Goal: Information Seeking & Learning: Learn about a topic

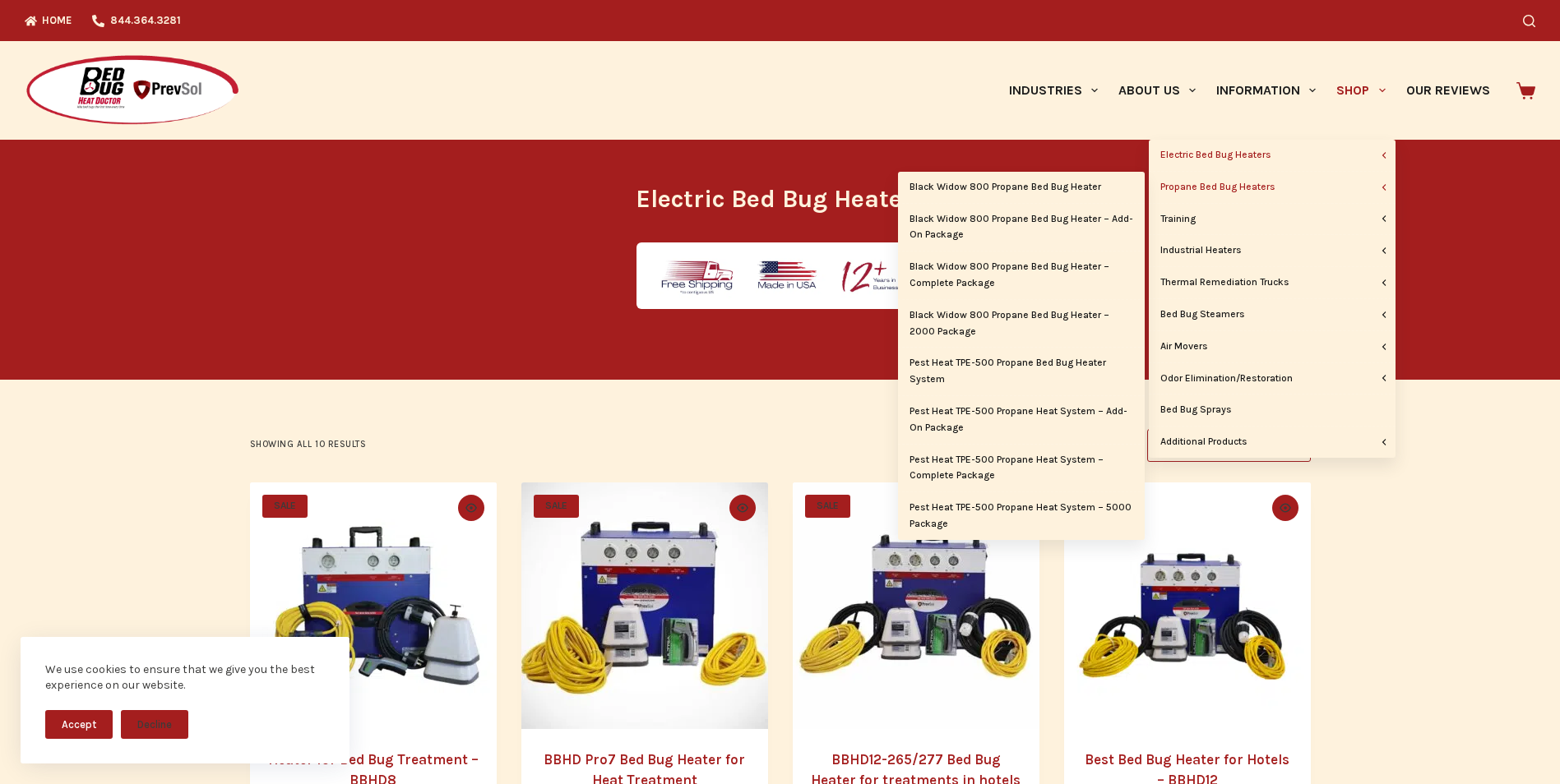
click at [1250, 184] on link "Propane Bed Bug Heaters" at bounding box center [1272, 186] width 247 height 31
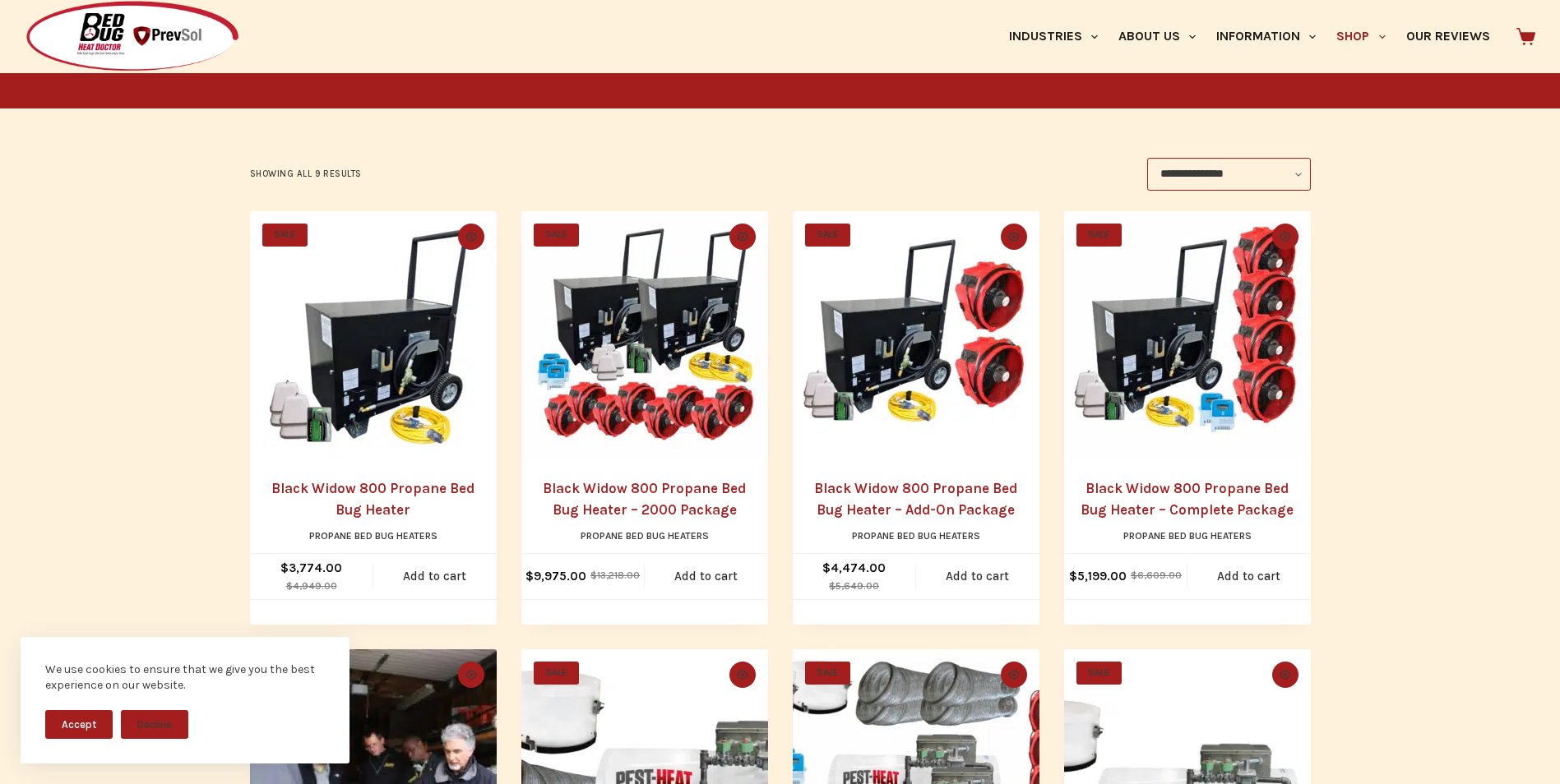
scroll to position [246, 0]
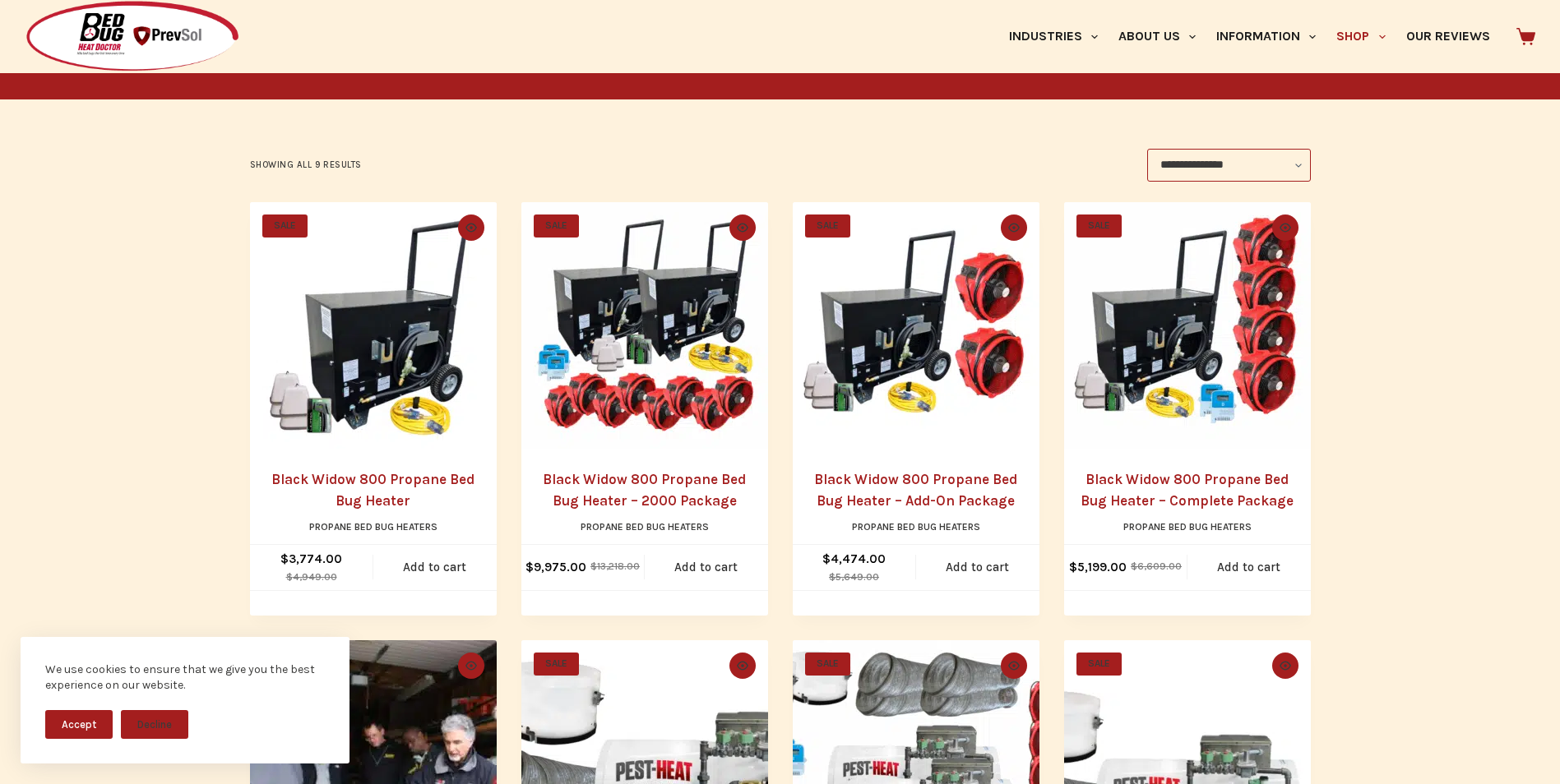
click at [643, 482] on link "Black Widow 800 Propane Bed Bug Heater – 2000 Package" at bounding box center [645, 490] width 203 height 38
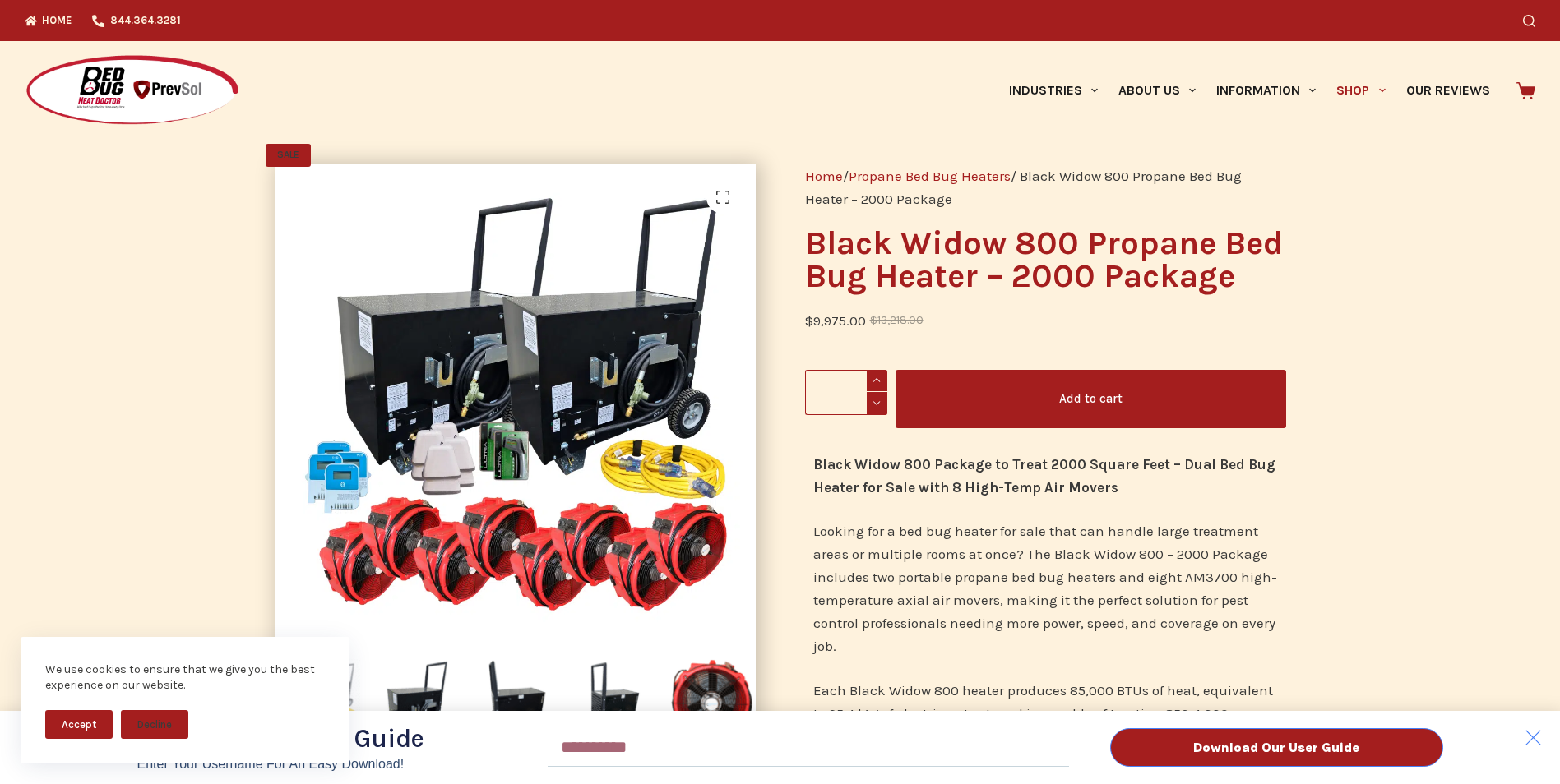
click at [86, 723] on button "Accept" at bounding box center [79, 724] width 67 height 29
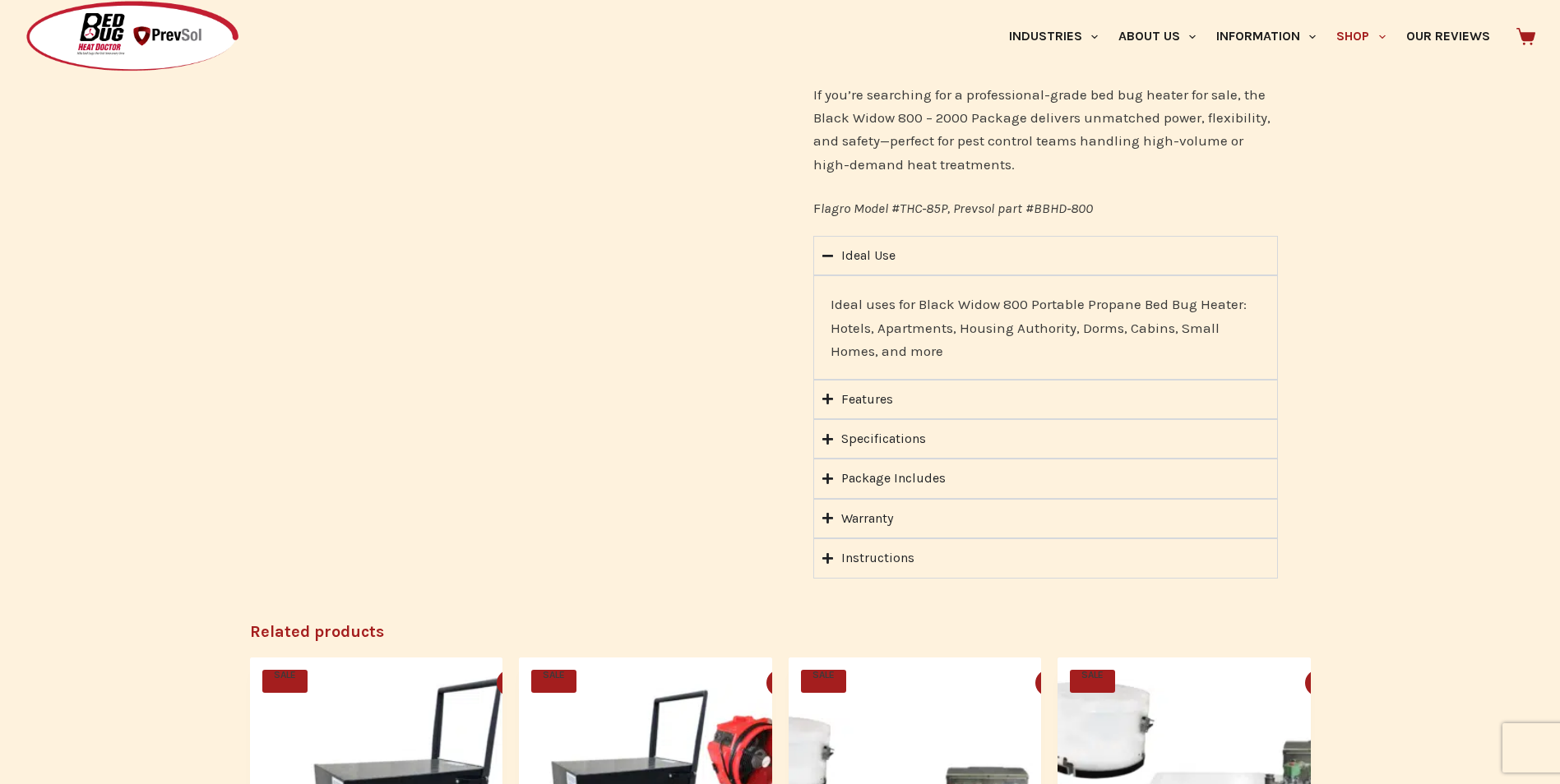
scroll to position [1479, 0]
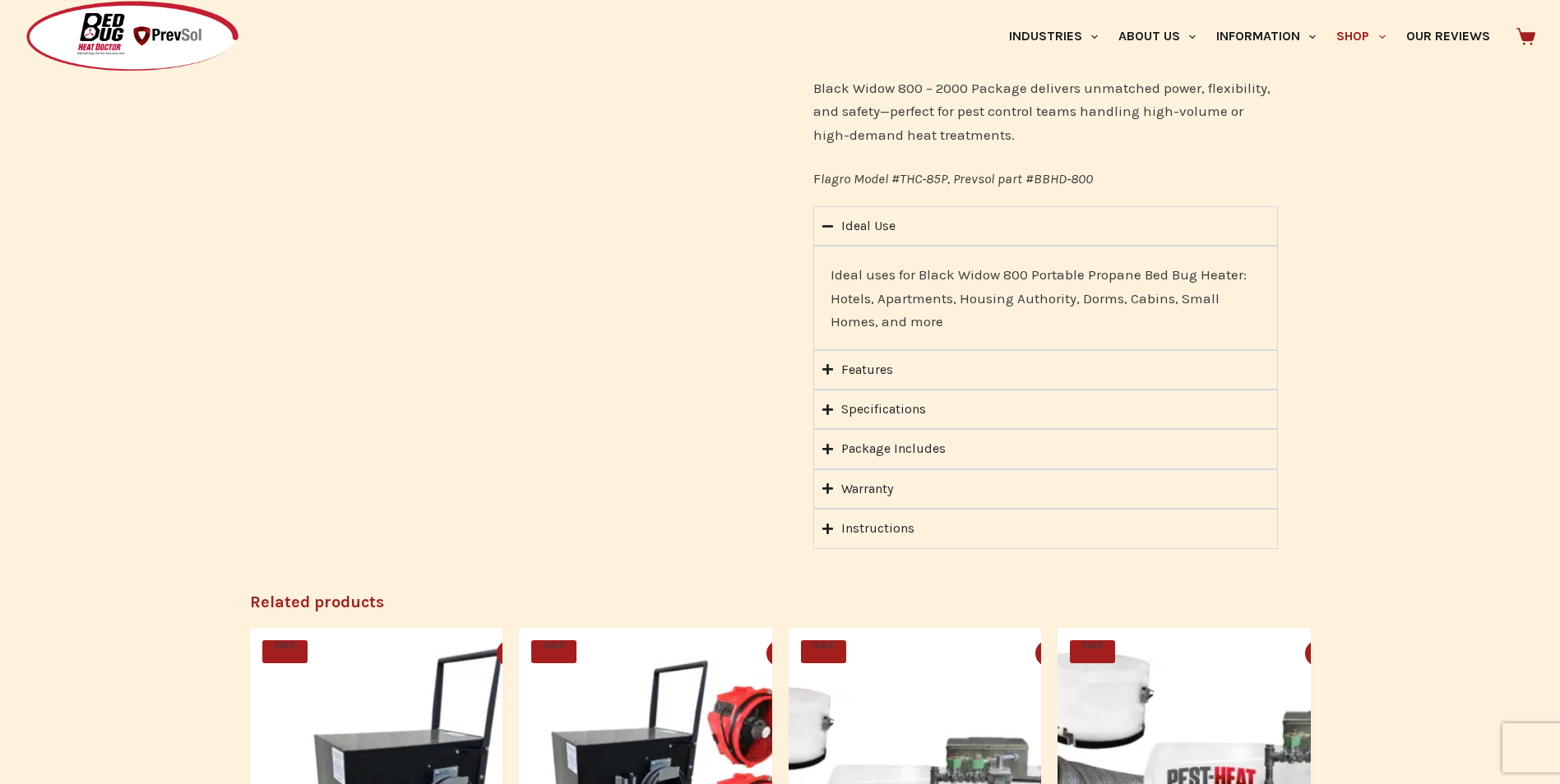
click at [872, 446] on div "Package Includes" at bounding box center [893, 448] width 104 height 21
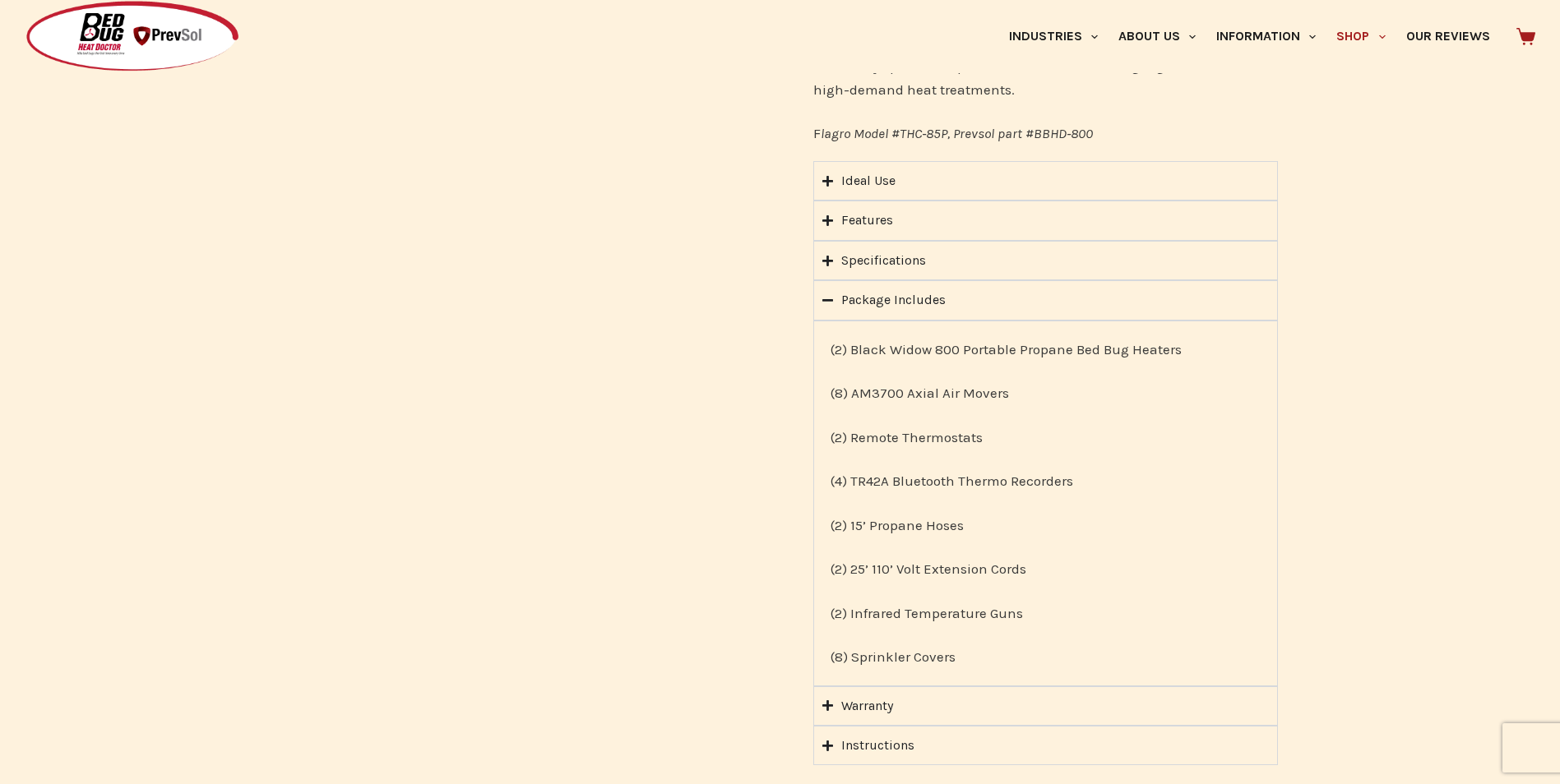
scroll to position [1561, 0]
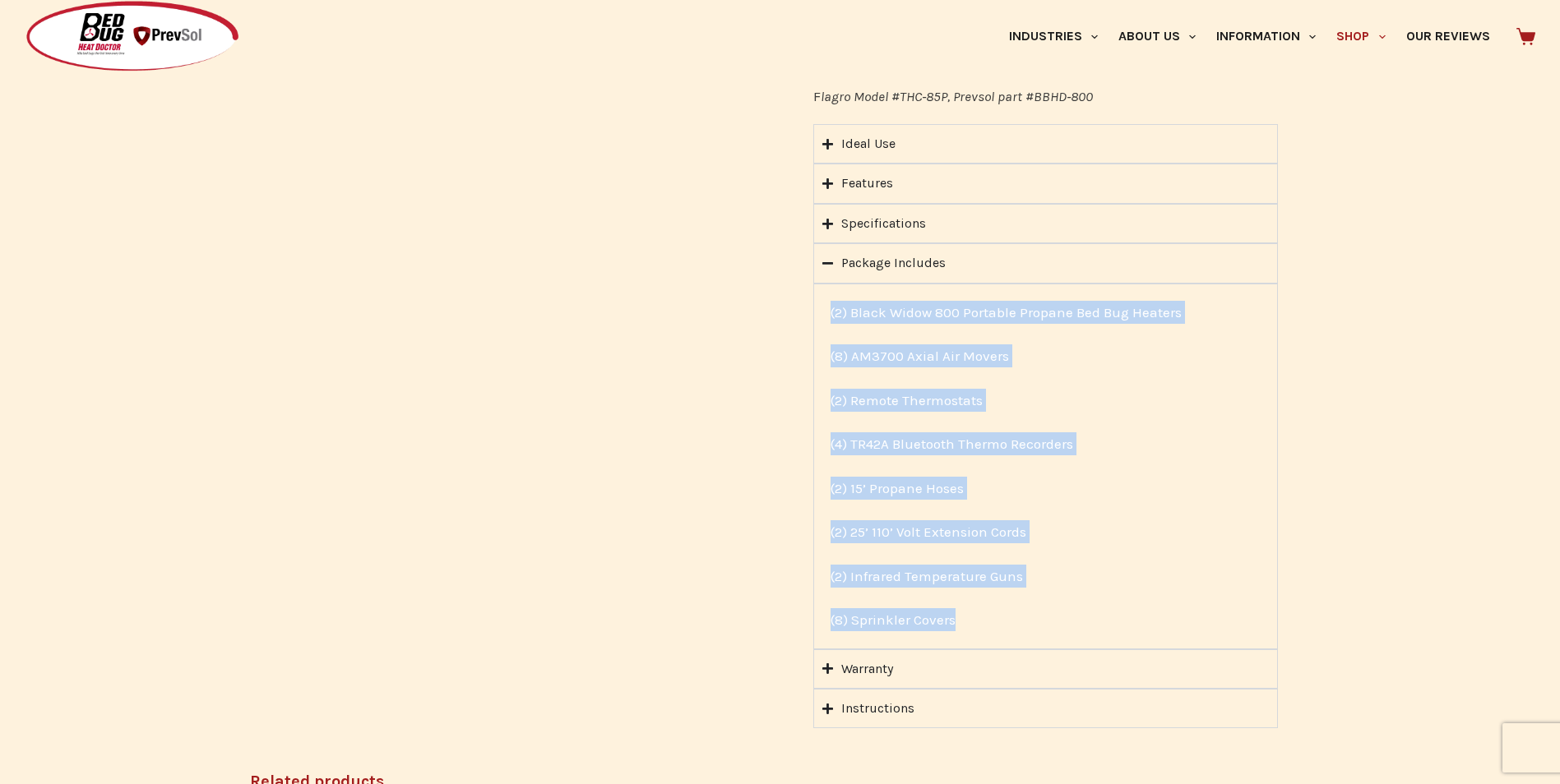
drag, startPoint x: 971, startPoint y: 619, endPoint x: 830, endPoint y: 316, distance: 334.2
click at [830, 316] on div "(2) Black Widow 800 Portable Propane Bed Bug Heaters (8) AM3700 Axial Air Mover…" at bounding box center [1045, 466] width 430 height 331
click at [1119, 407] on p "(2) Remote Thermostats" at bounding box center [1045, 400] width 430 height 23
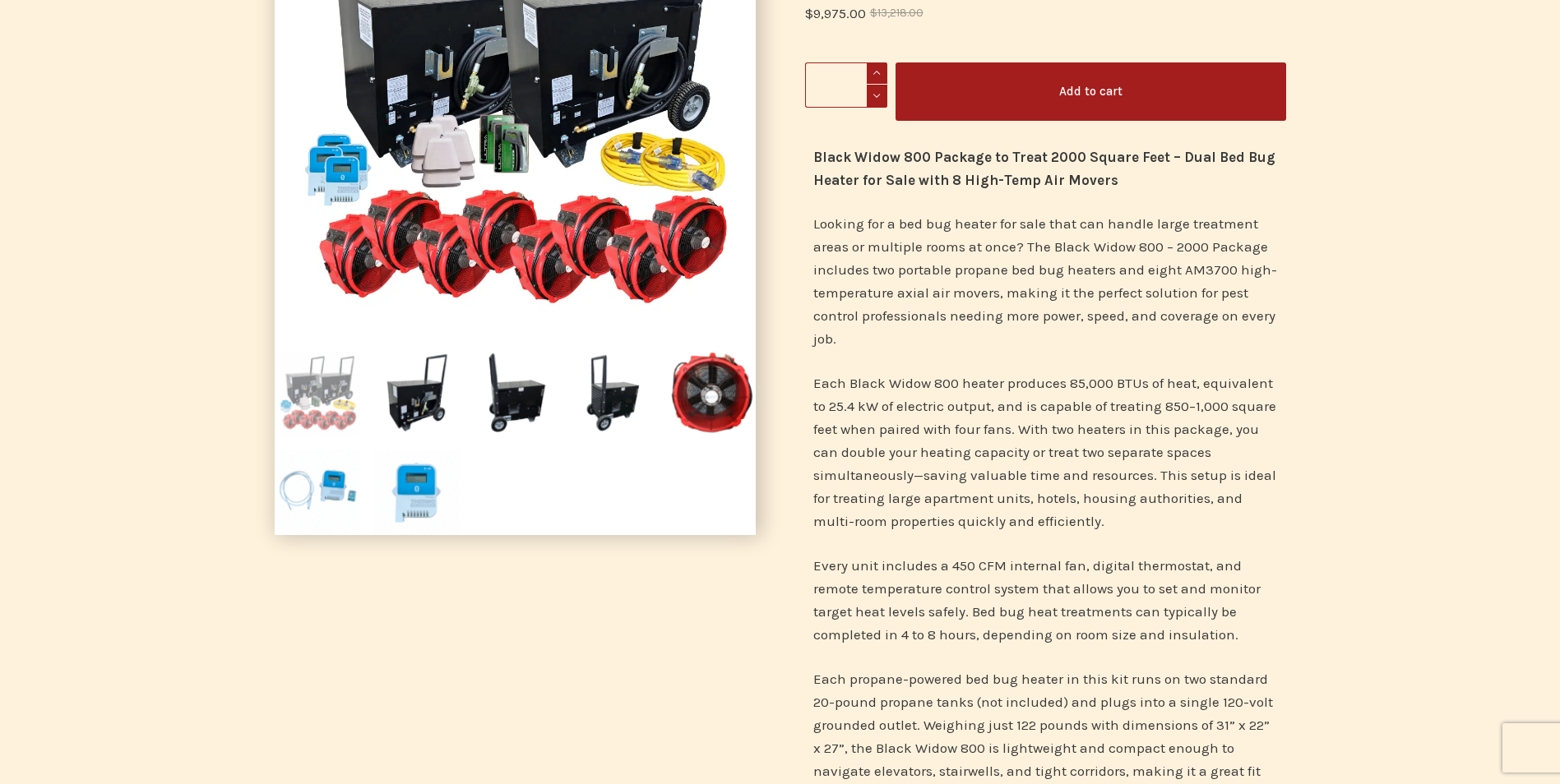
scroll to position [0, 0]
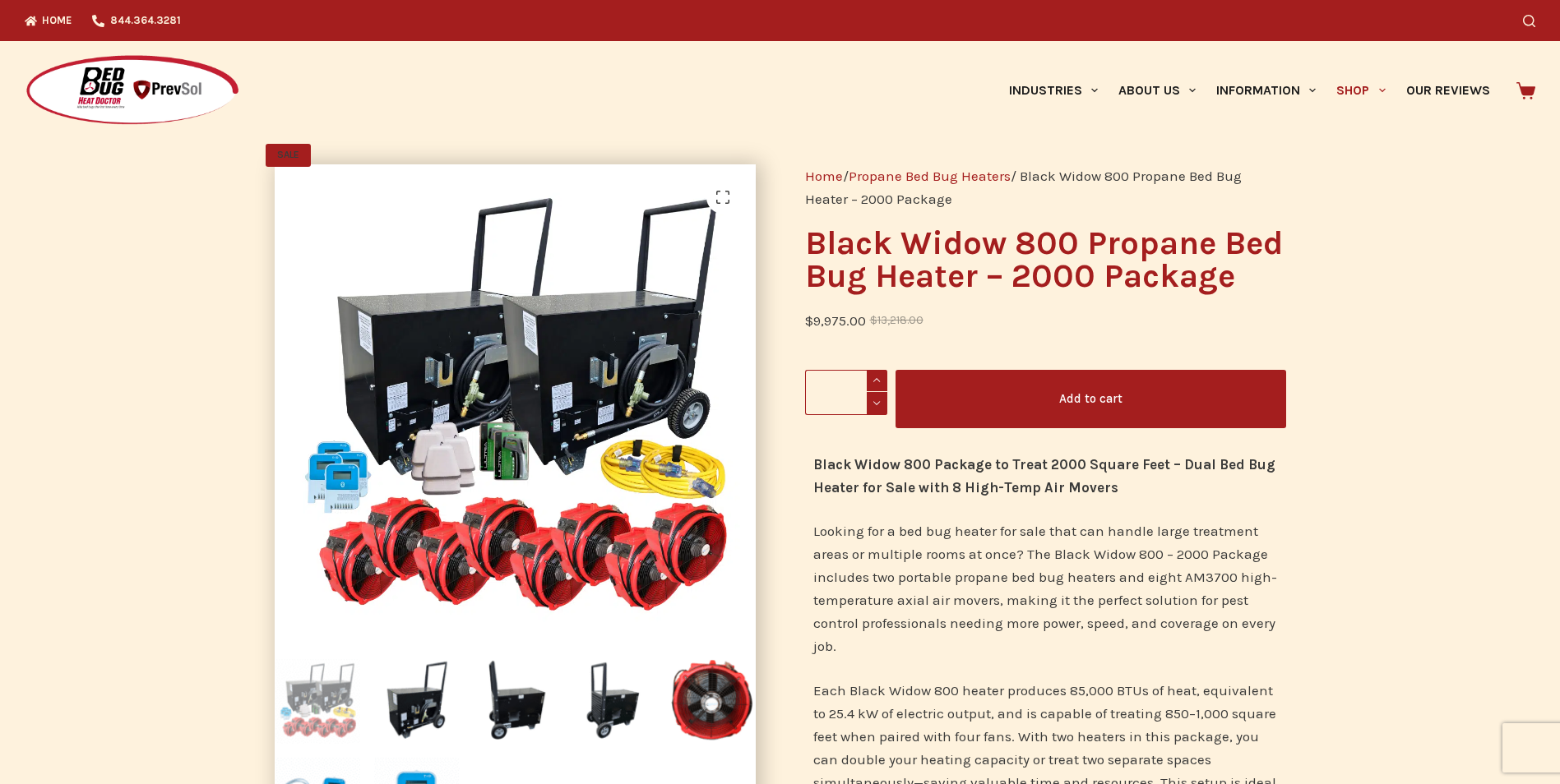
click at [94, 96] on img at bounding box center [133, 90] width 216 height 73
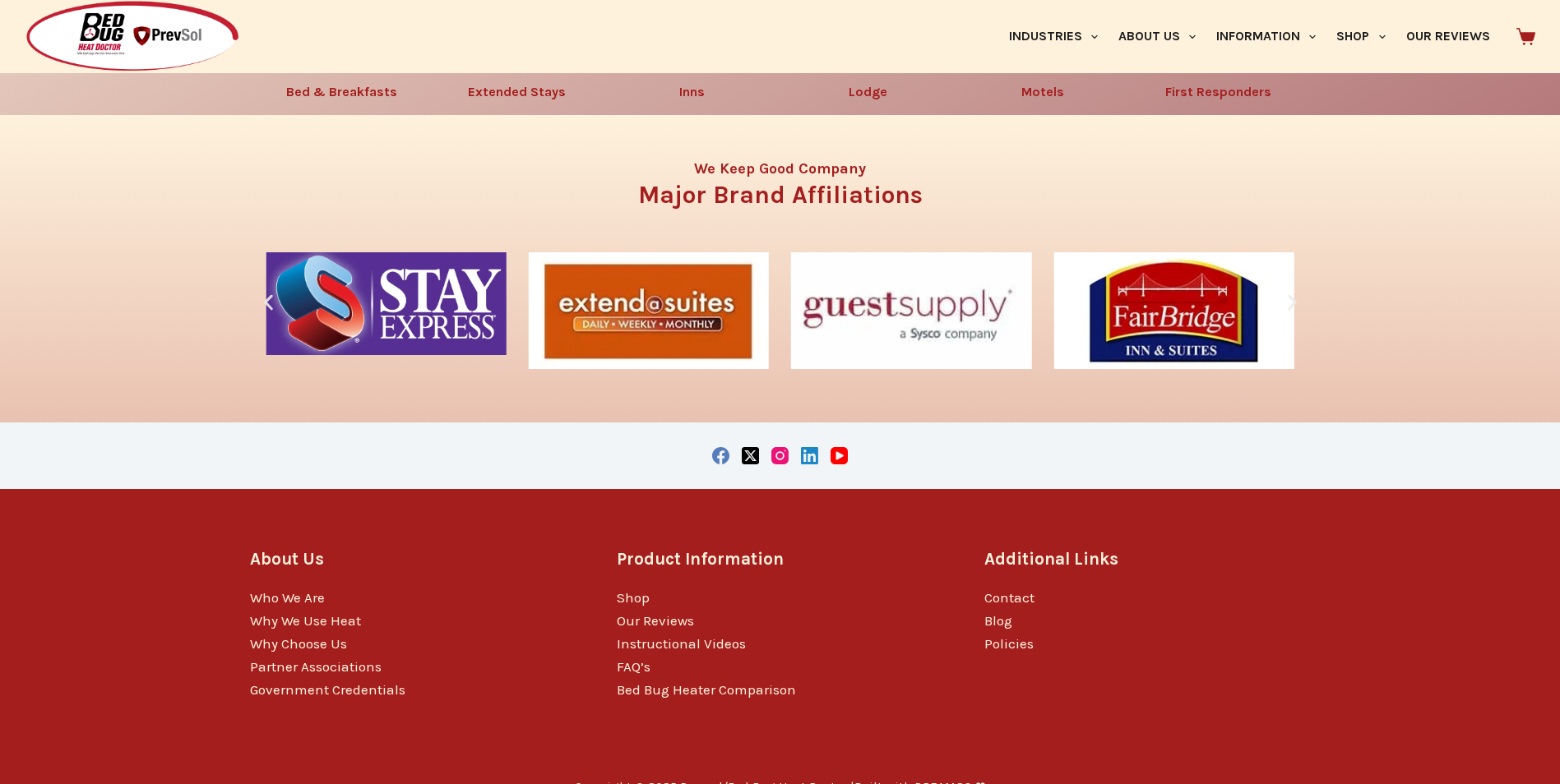
scroll to position [2944, 0]
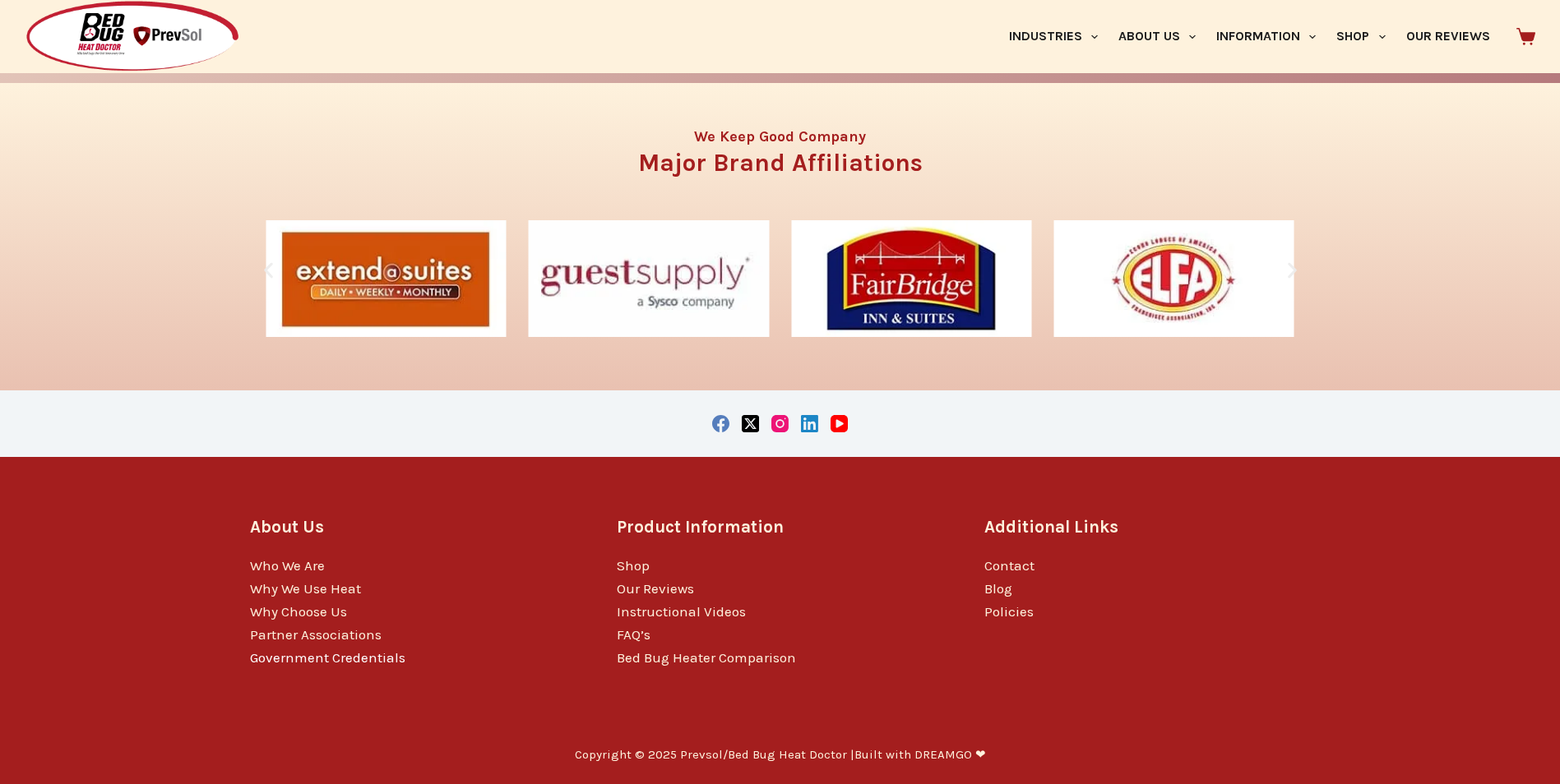
click at [298, 658] on link "Government Credentials" at bounding box center [328, 657] width 156 height 17
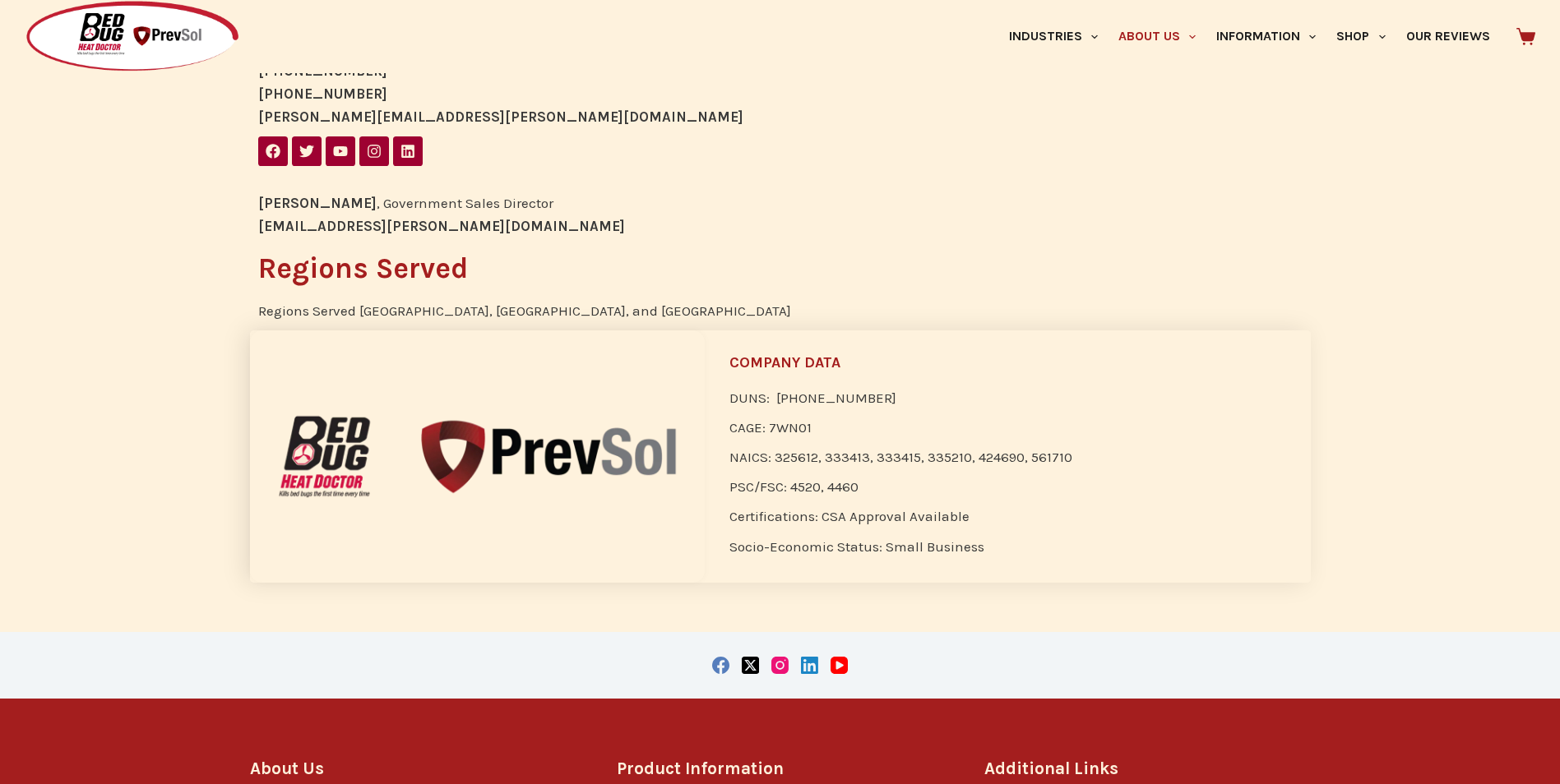
scroll to position [1629, 0]
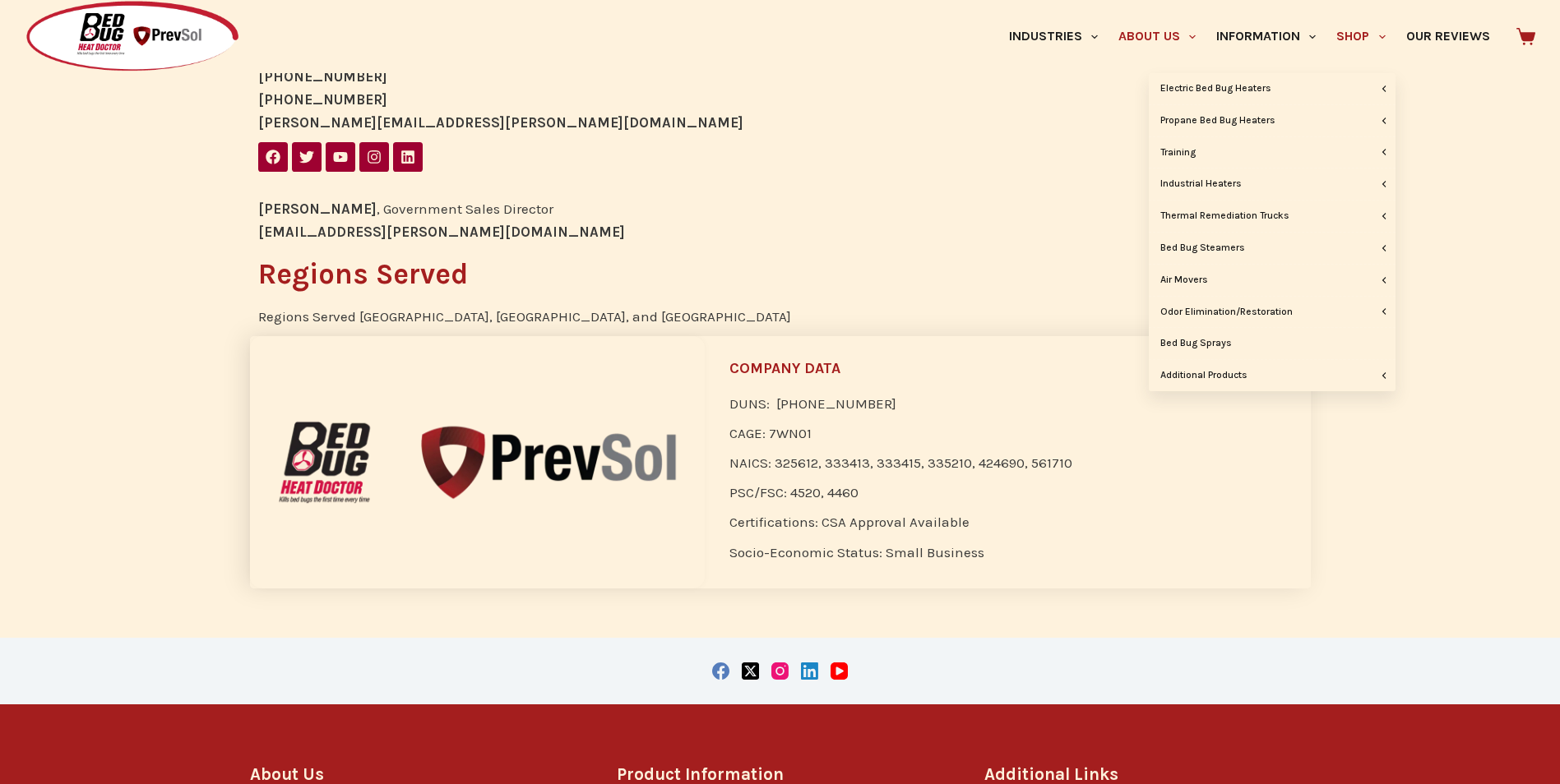
click at [1352, 37] on link "Shop" at bounding box center [1360, 36] width 69 height 73
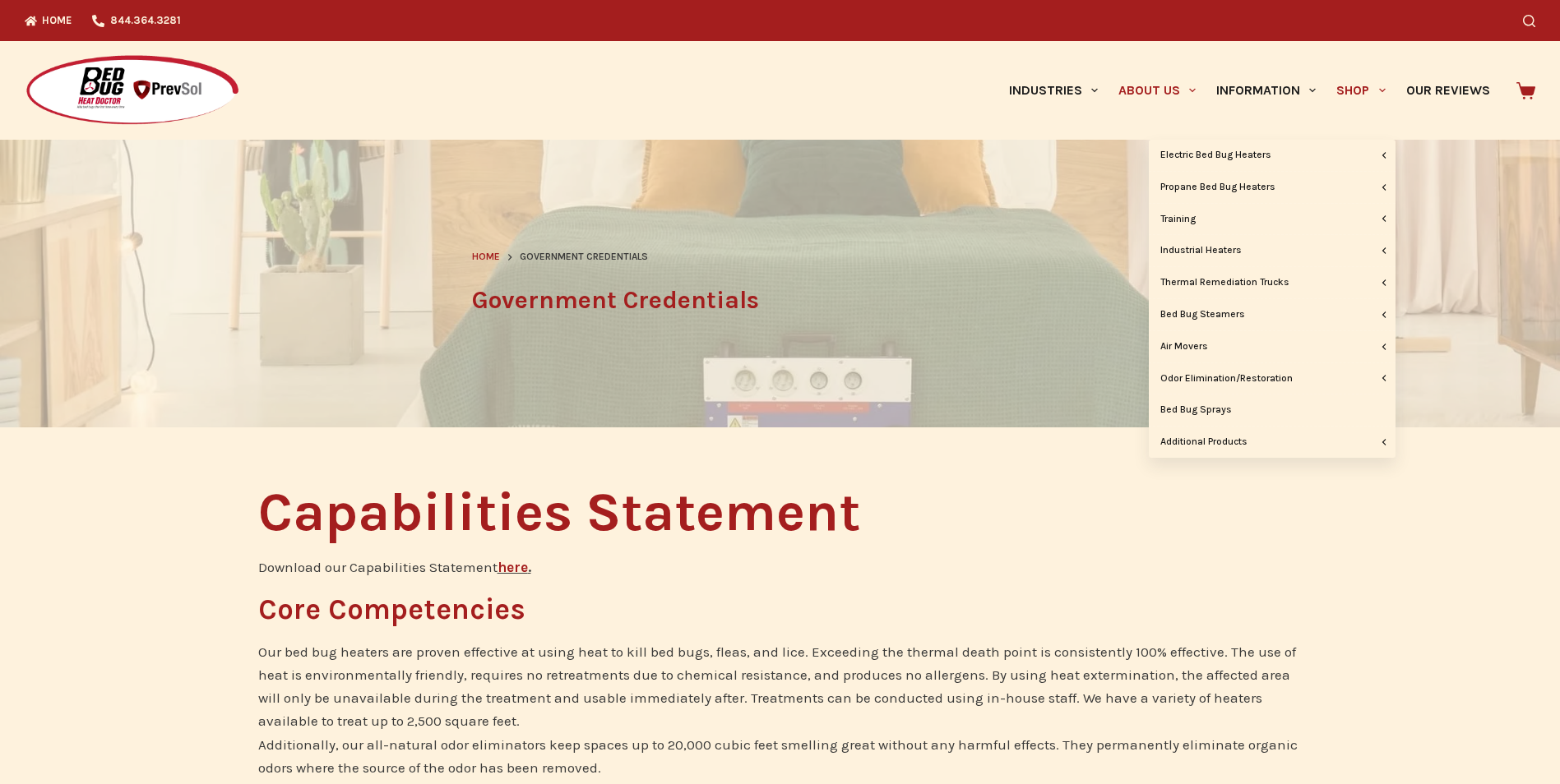
click at [1345, 92] on link "Shop" at bounding box center [1360, 90] width 69 height 99
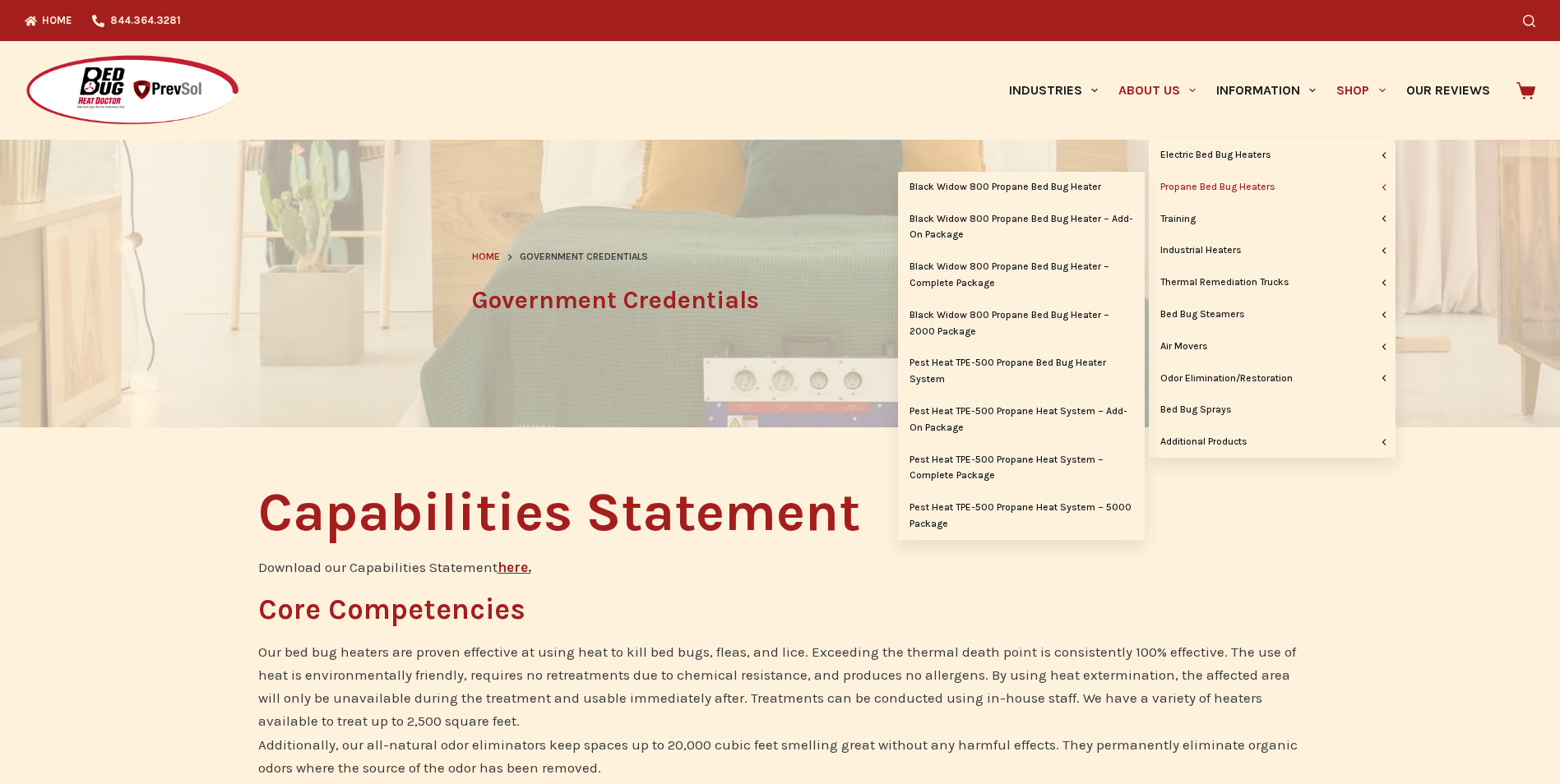
click at [1304, 187] on link "Propane Bed Bug Heaters" at bounding box center [1272, 186] width 247 height 31
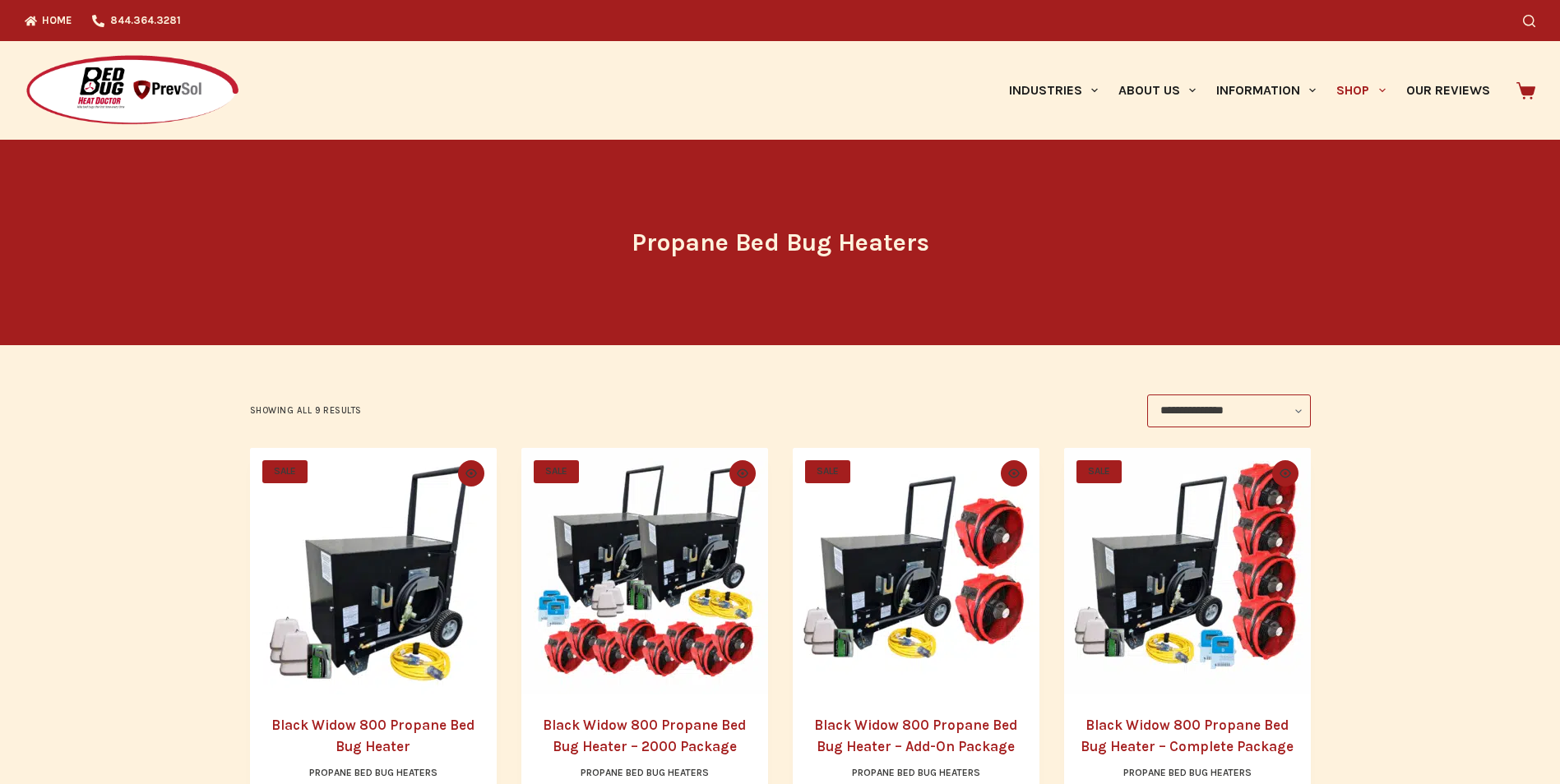
click at [1518, 19] on div "Search" at bounding box center [1196, 20] width 678 height 41
click at [1535, 17] on icon "Search" at bounding box center [1529, 21] width 12 height 12
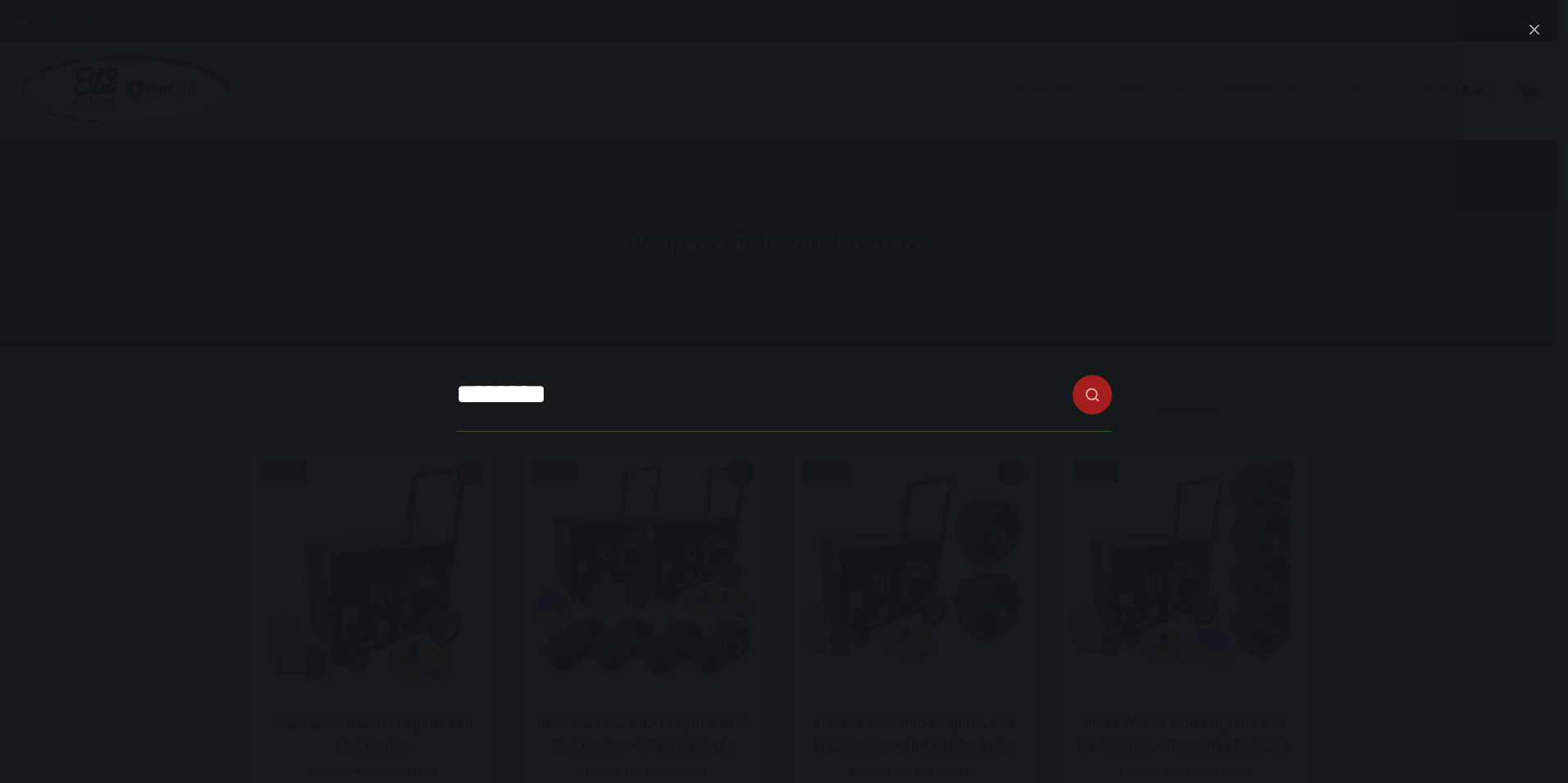
type input "********"
click at [1073, 375] on button "Search button" at bounding box center [1092, 395] width 40 height 40
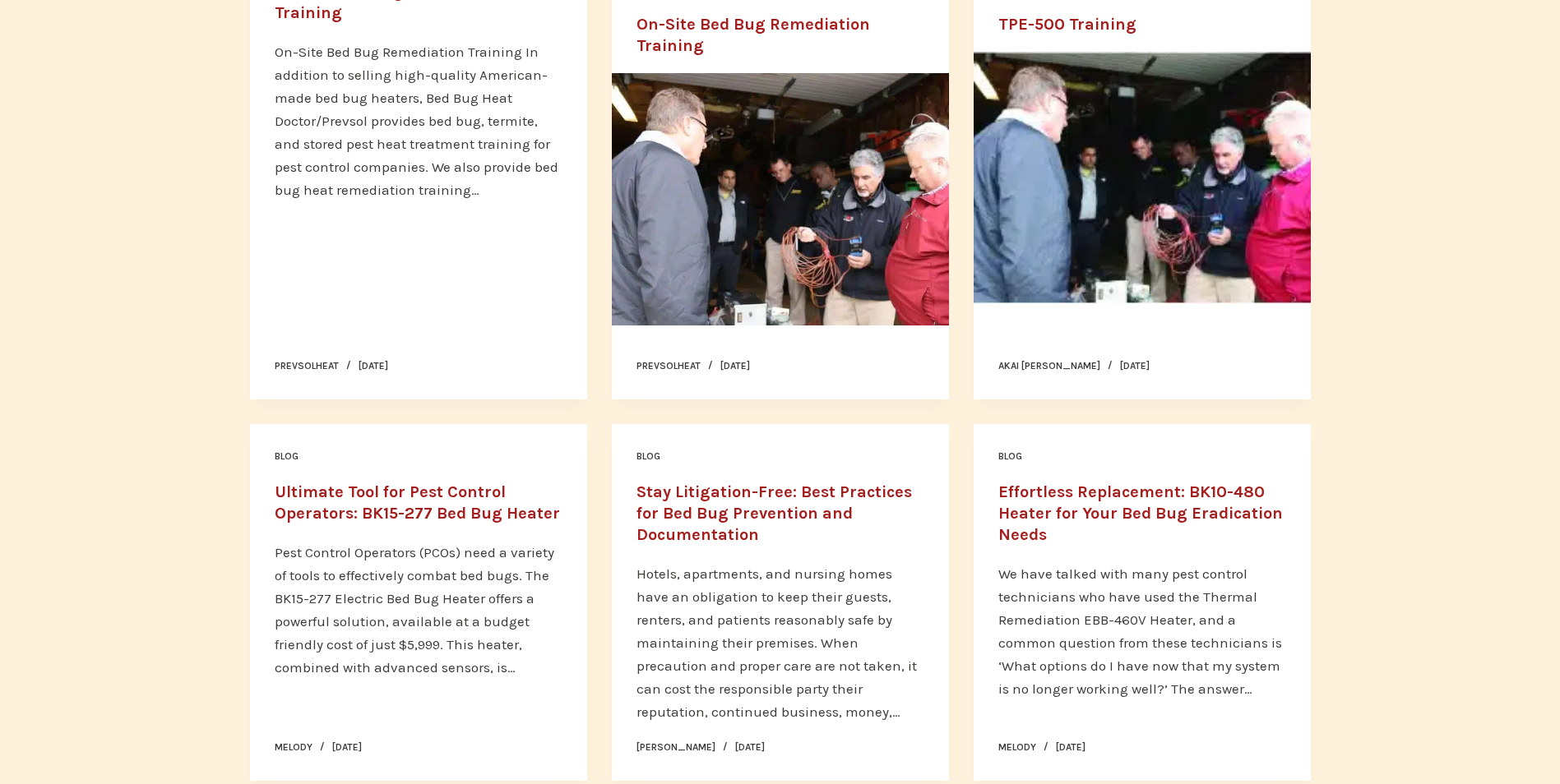
scroll to position [164, 0]
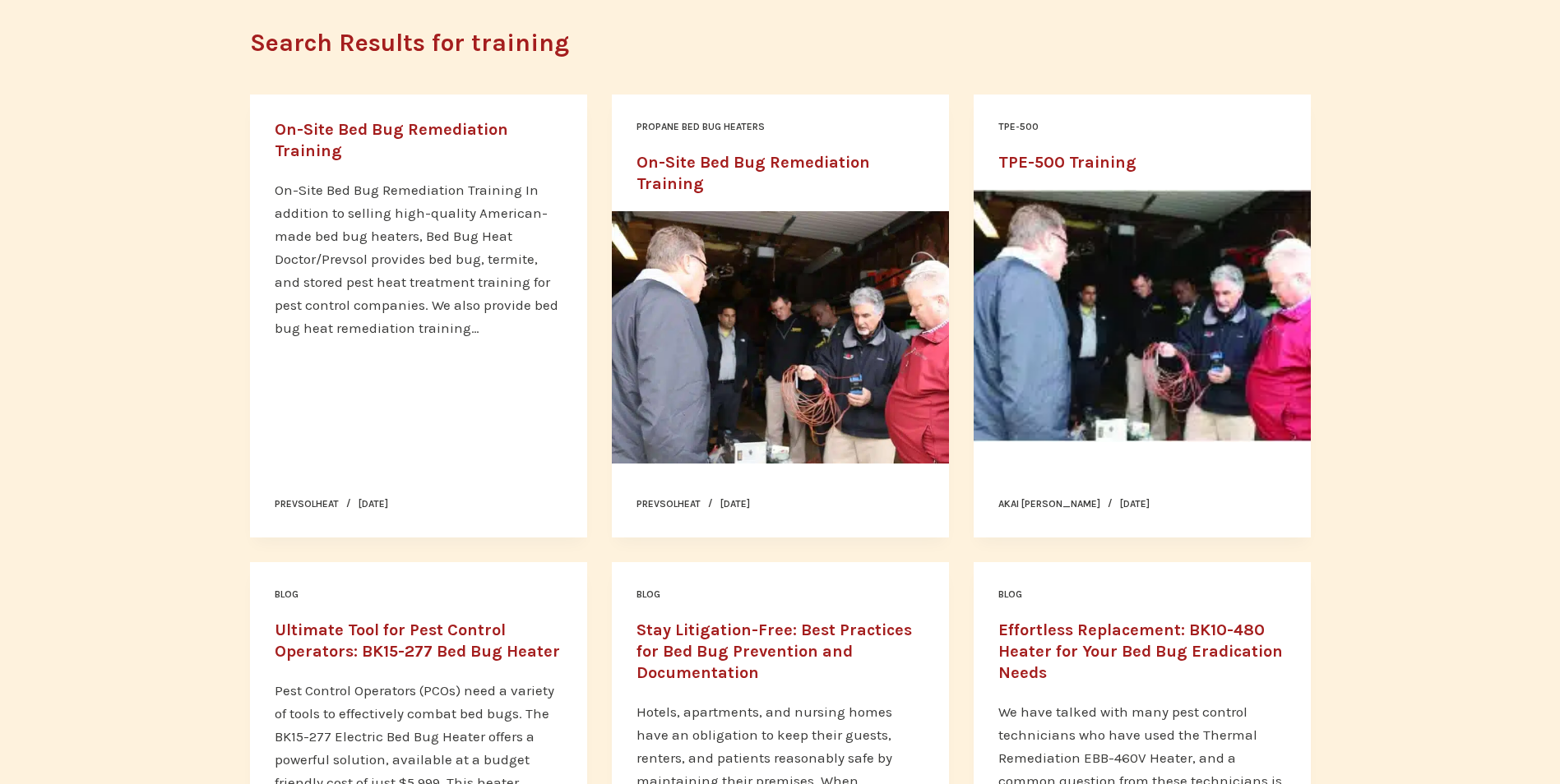
click at [396, 122] on link "On-Site Bed Bug Remediation Training" at bounding box center [391, 141] width 233 height 41
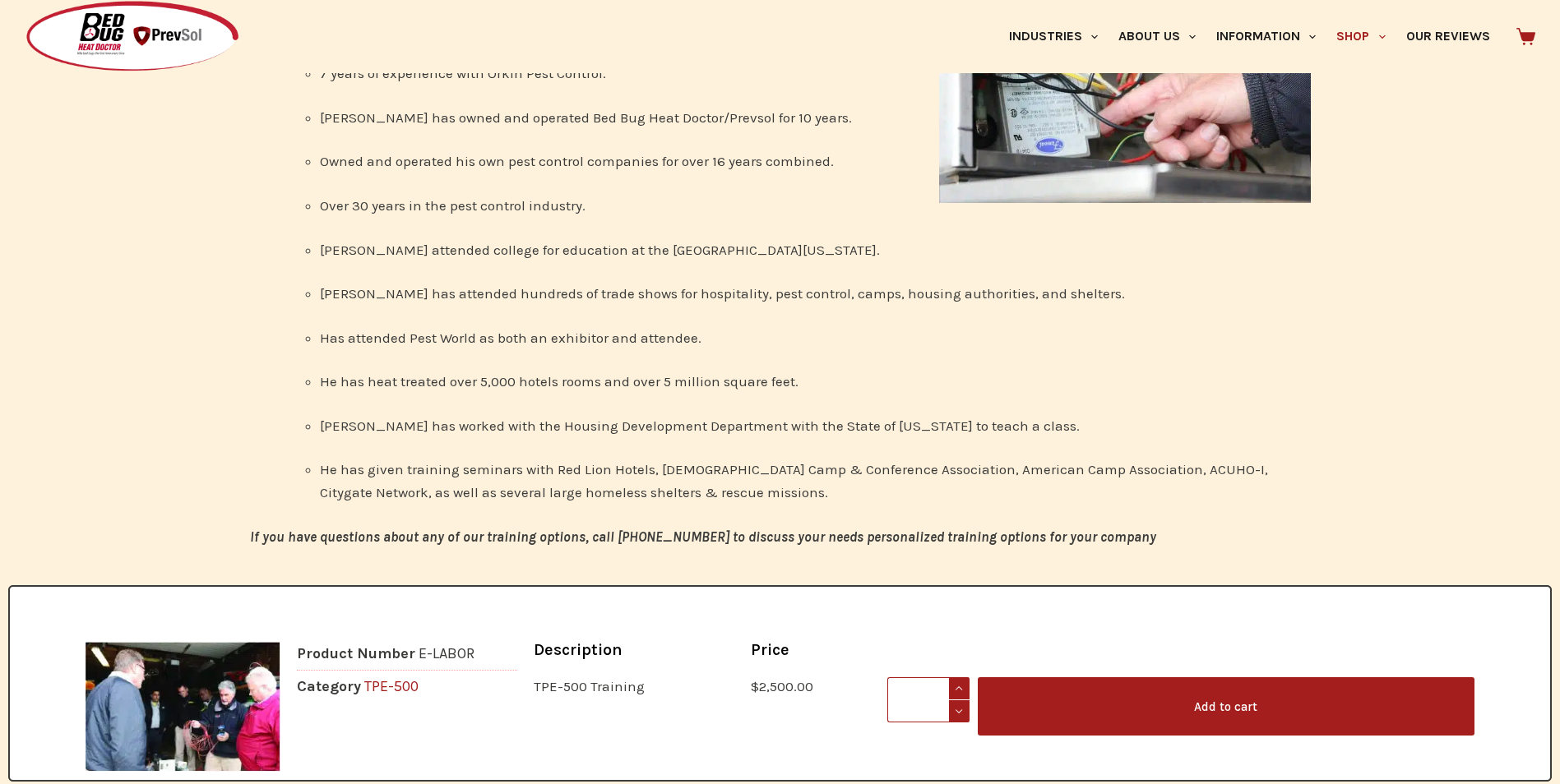
scroll to position [2201, 0]
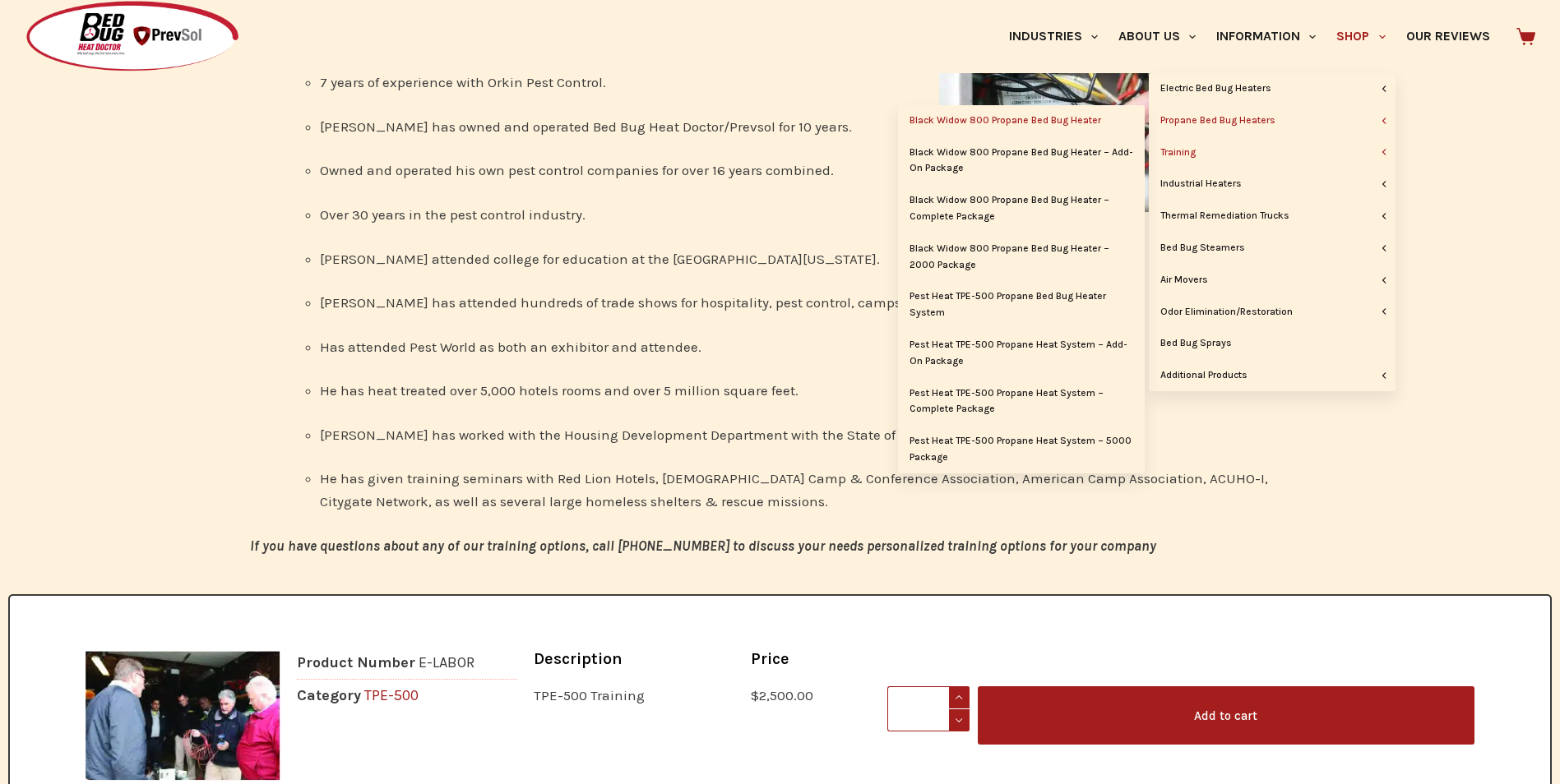
click at [1107, 118] on link "Black Widow 800 Propane Bed Bug Heater" at bounding box center [1021, 120] width 247 height 31
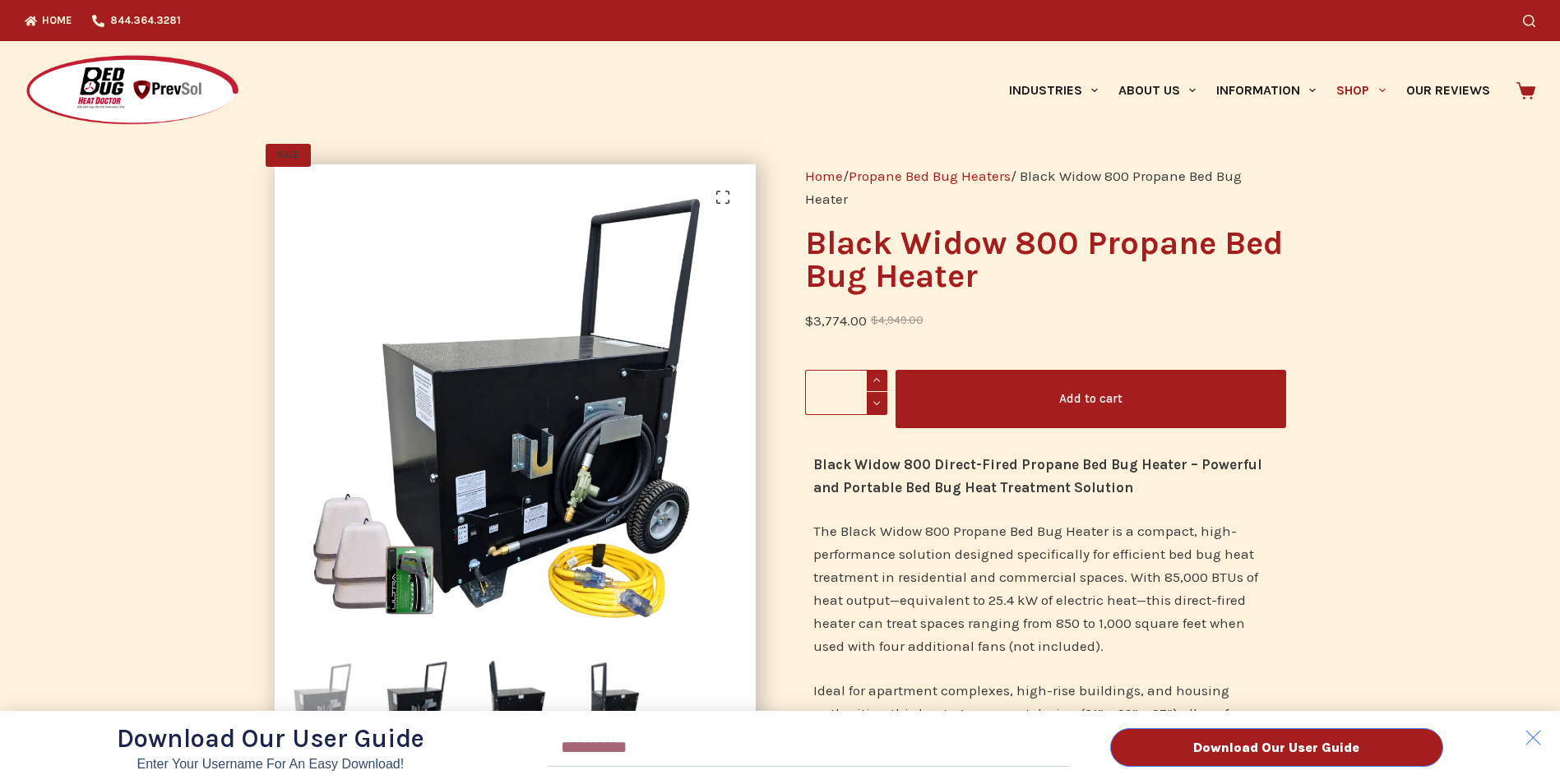
click at [1362, 93] on div "Download Our User Guide Enter Your Username for an Easy Download! Email Downloa…" at bounding box center [780, 392] width 1560 height 784
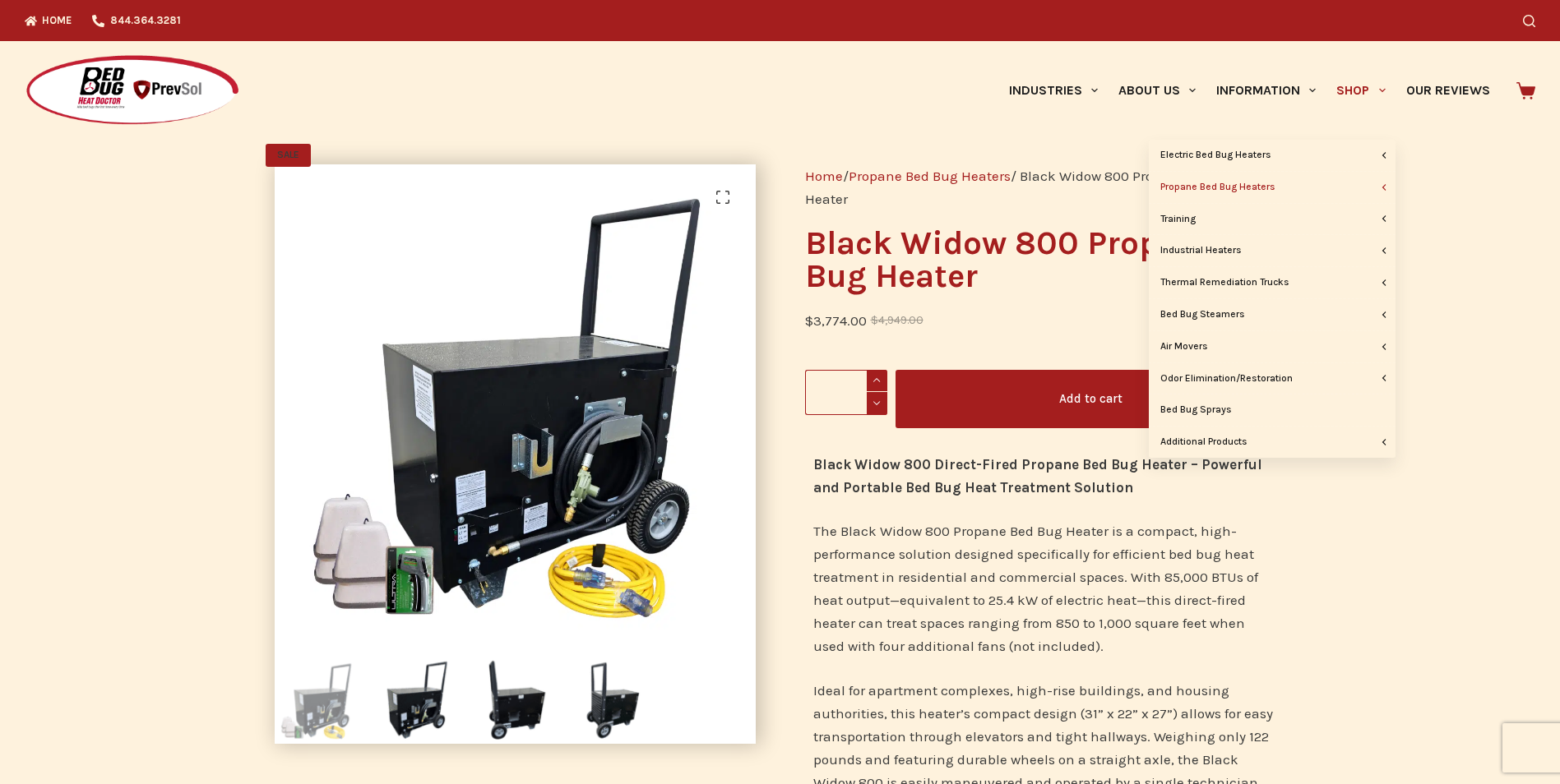
click at [1344, 94] on link "Shop" at bounding box center [1360, 90] width 69 height 99
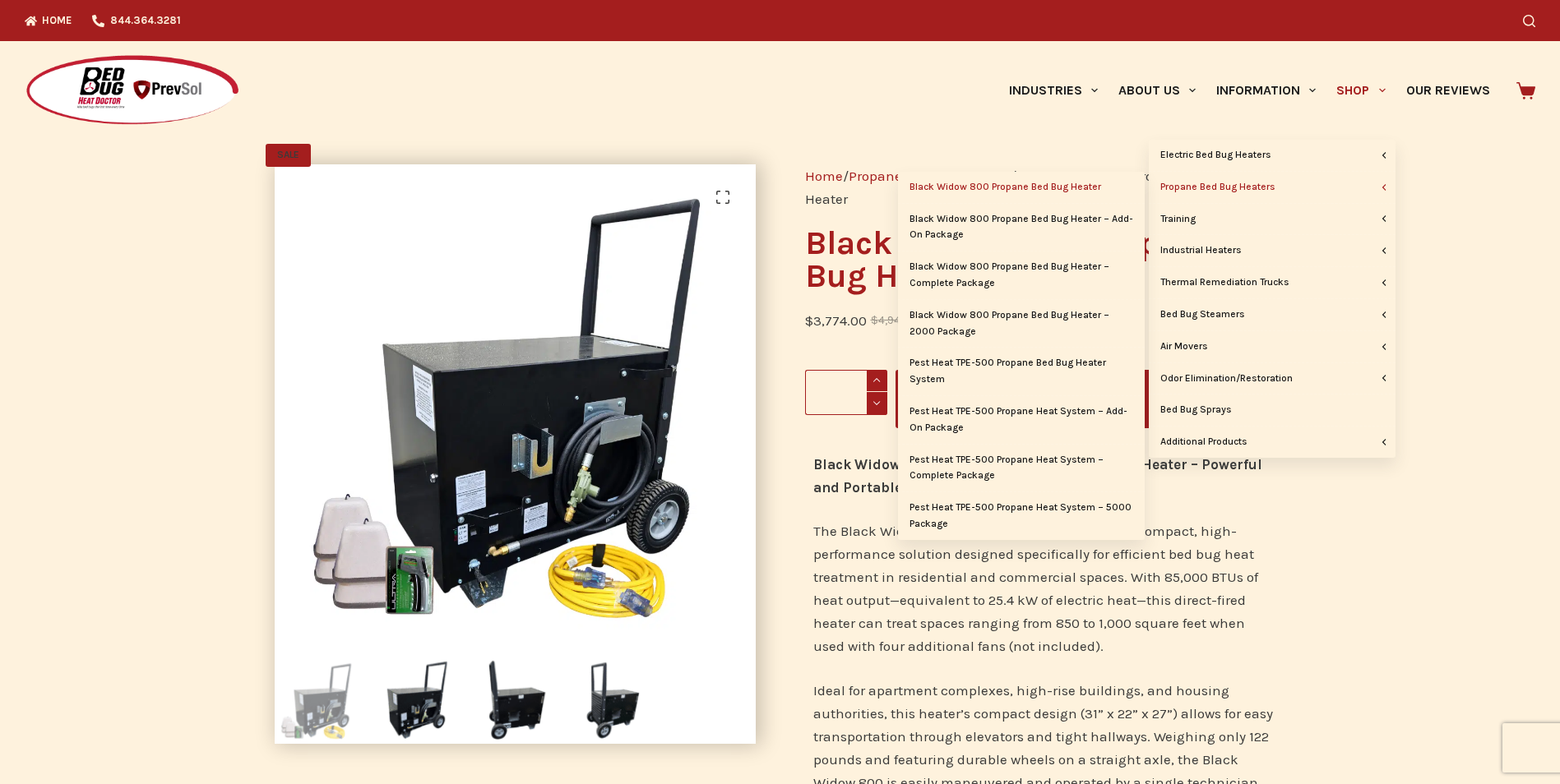
click at [1255, 186] on link "Propane Bed Bug Heaters" at bounding box center [1272, 186] width 247 height 31
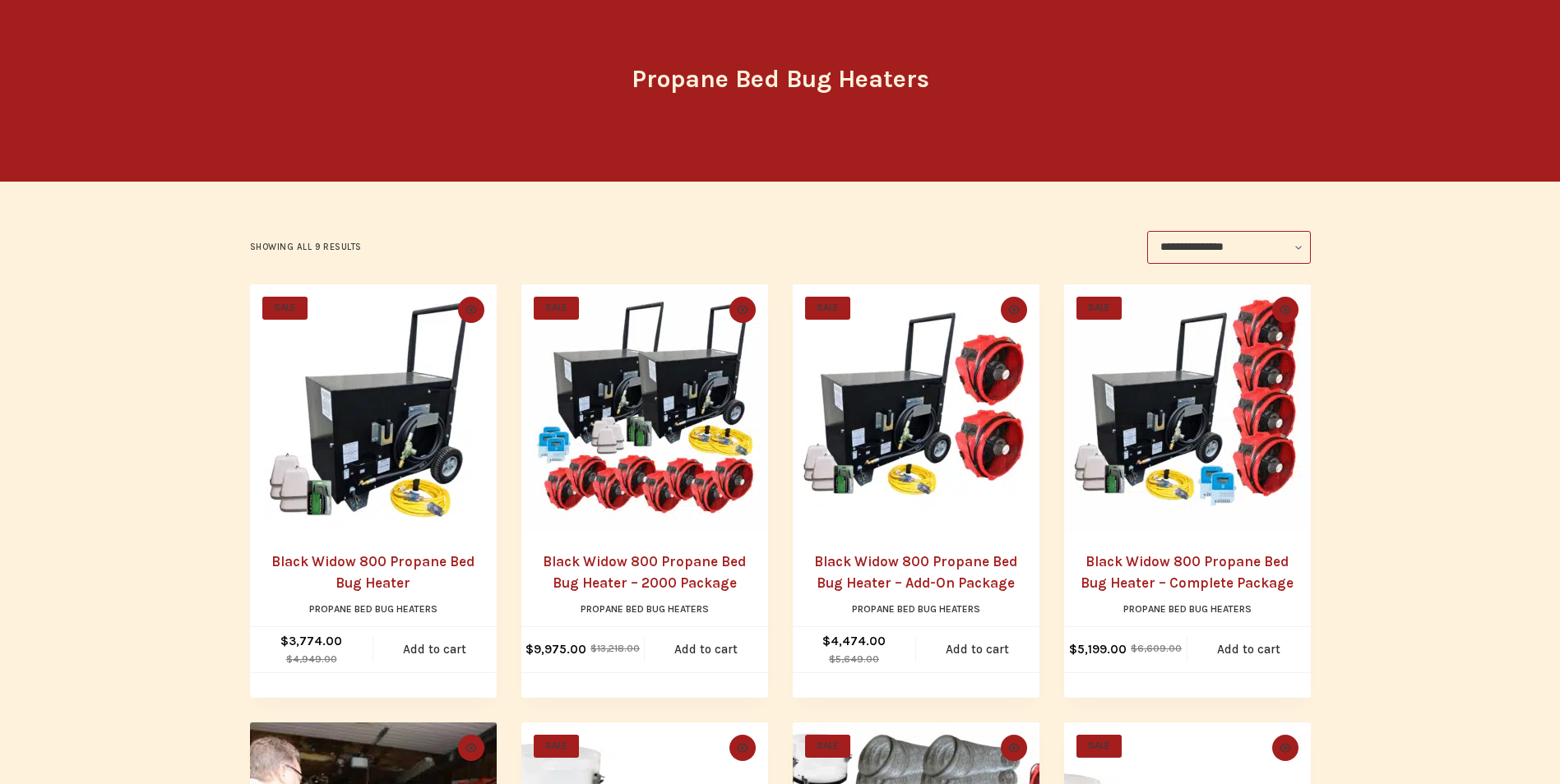
scroll to position [246, 0]
